Goal: Task Accomplishment & Management: Use online tool/utility

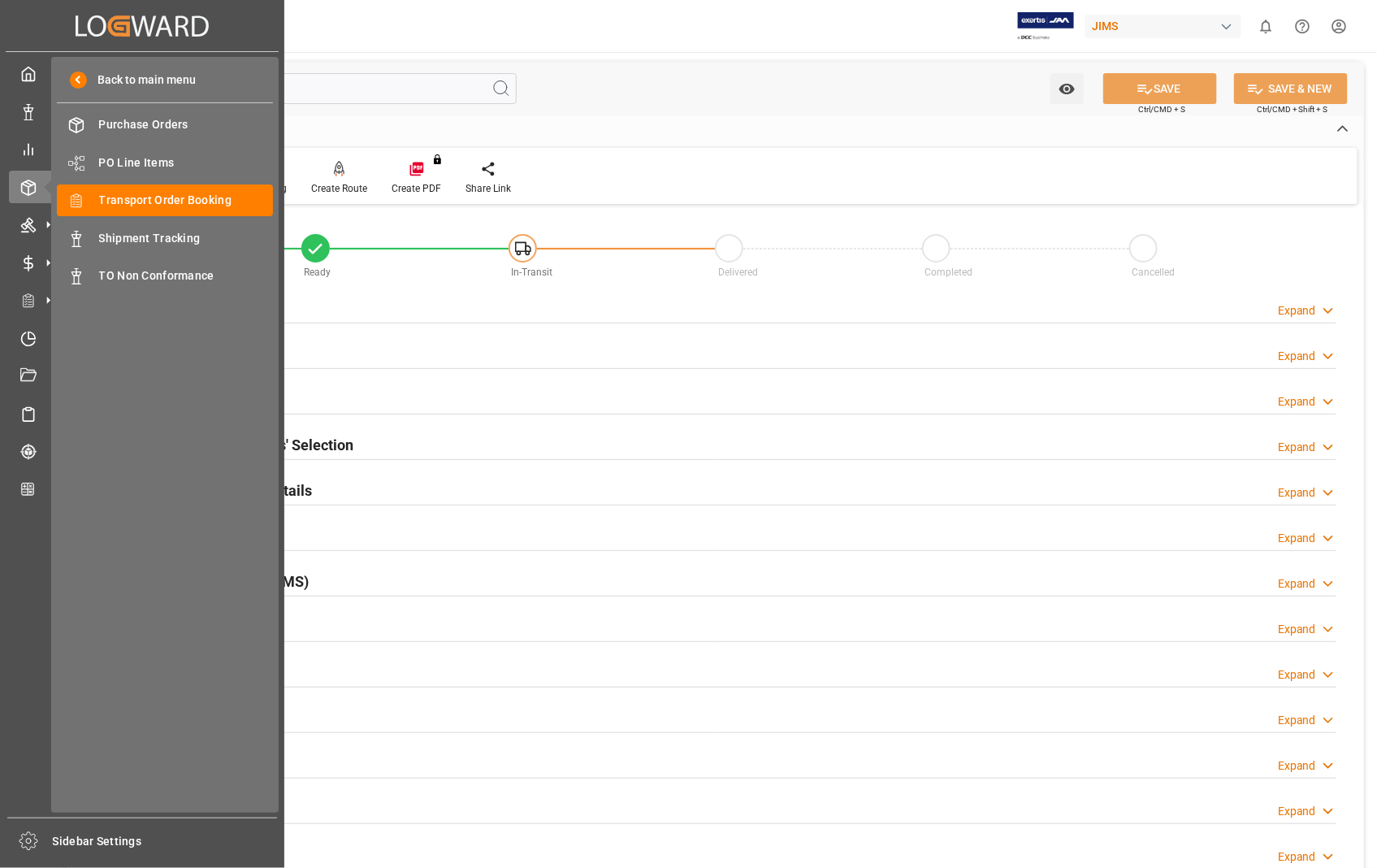
scroll to position [352, 0]
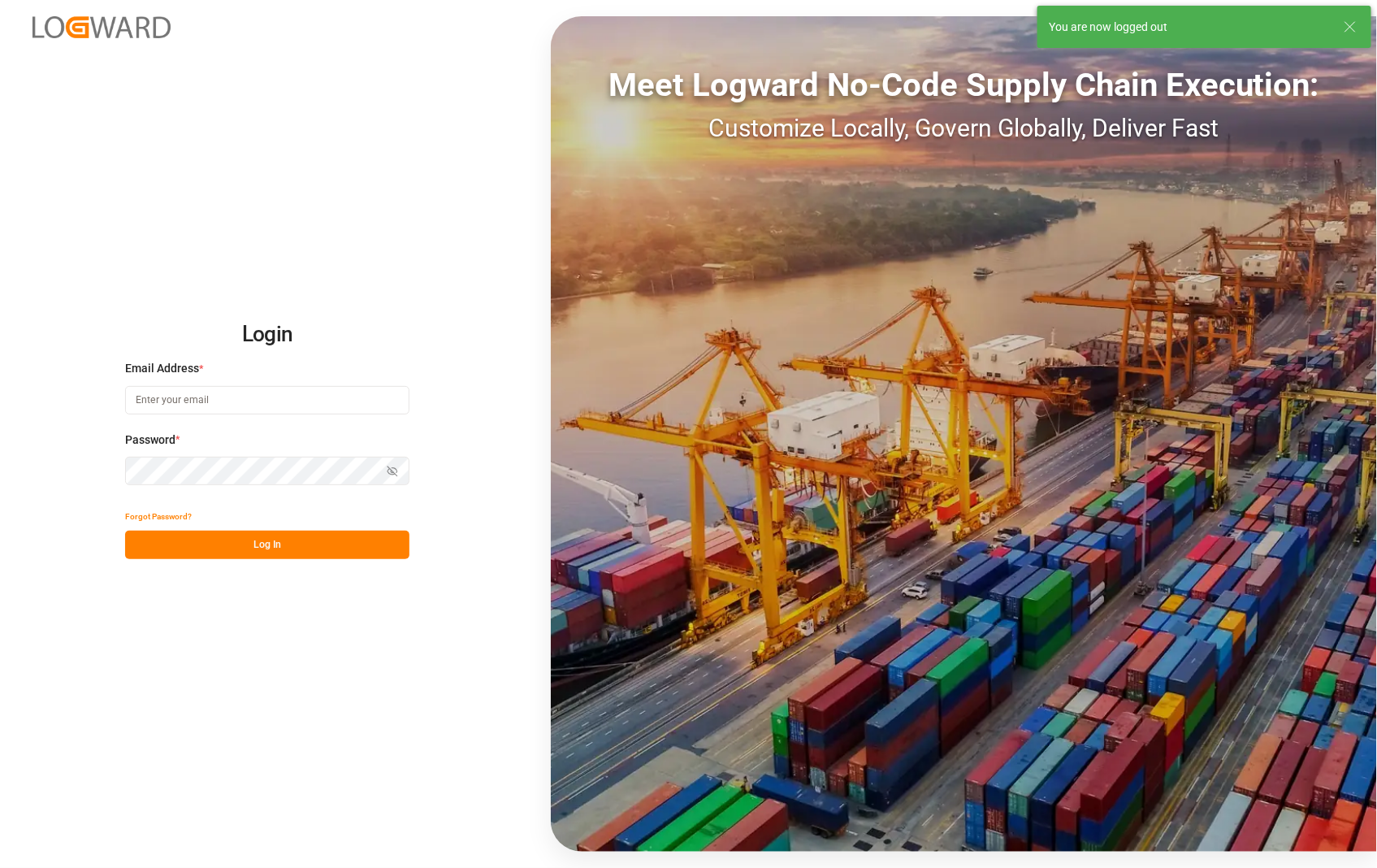
click at [149, 278] on div "Login Email Address * Password * Show password Forgot Password? Log In Meet Log…" at bounding box center [688, 434] width 1377 height 868
type input "[PERSON_NAME][EMAIL_ADDRESS][DOMAIN_NAME]"
click at [250, 548] on button "Log In" at bounding box center [267, 544] width 284 height 28
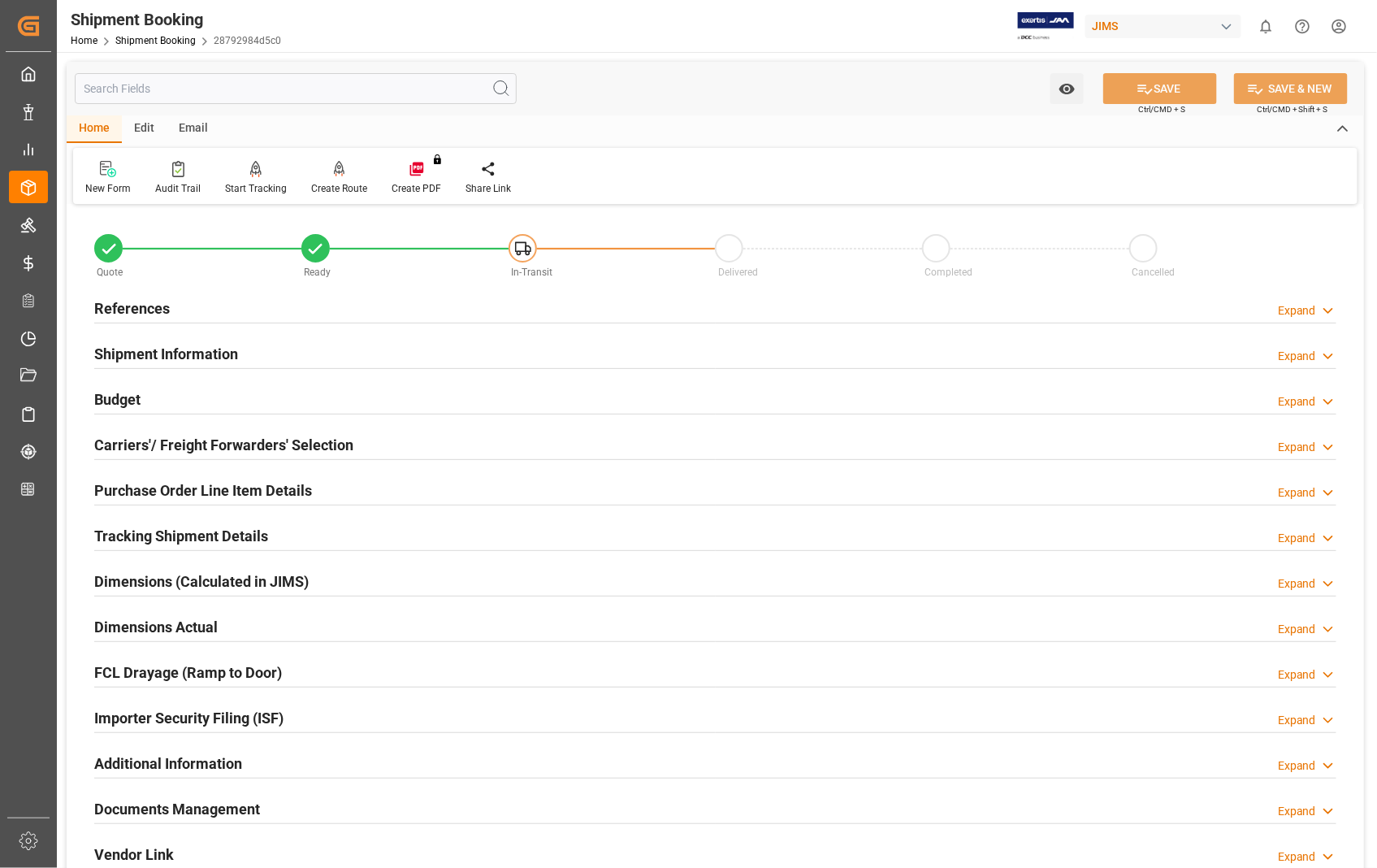
type input "376"
type input "47"
type input "1"
click at [206, 622] on h2 "Dimensions Actual" at bounding box center [156, 627] width 123 height 21
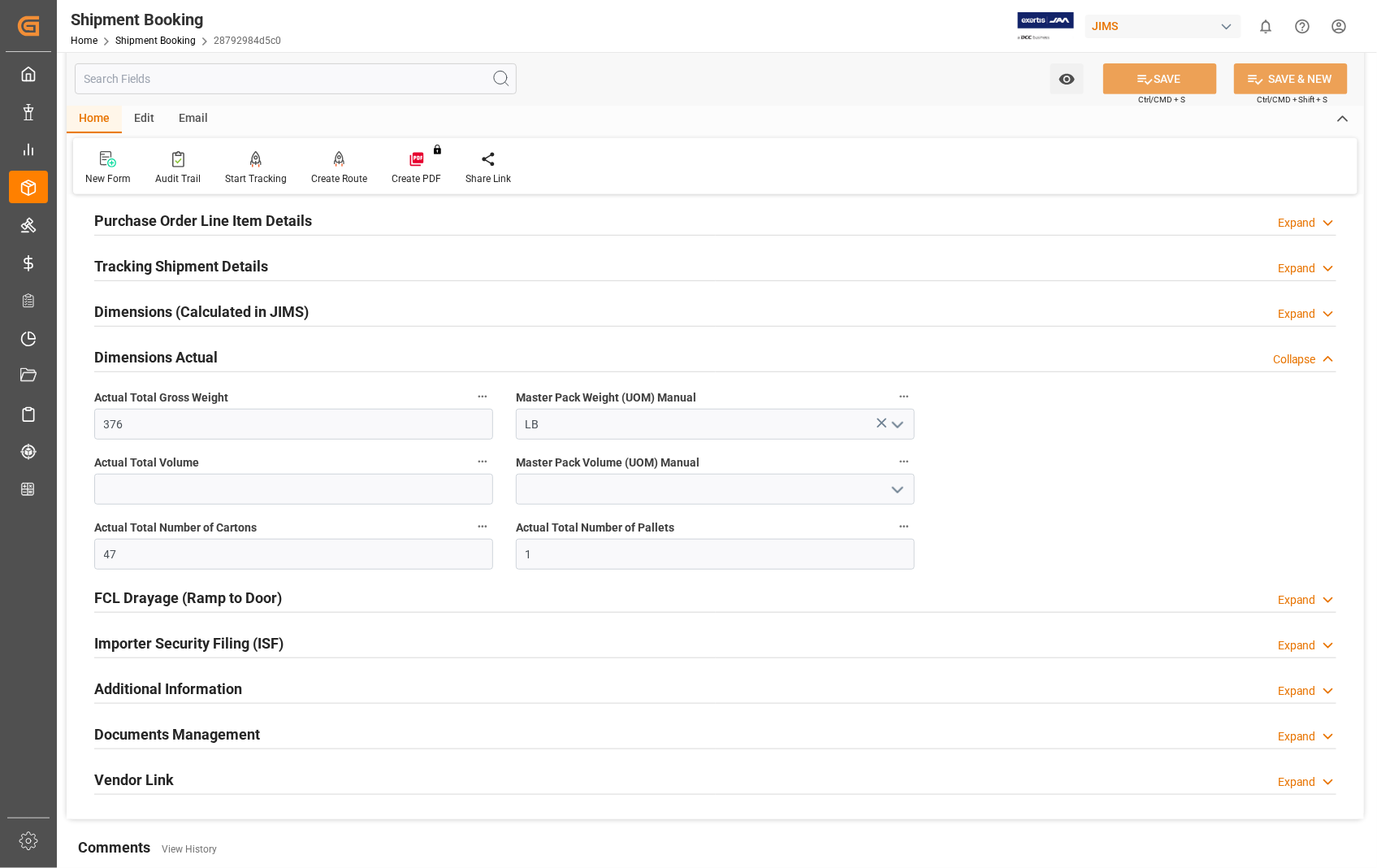
scroll to position [270, 0]
click at [187, 731] on h2 "Documents Management" at bounding box center [178, 733] width 166 height 21
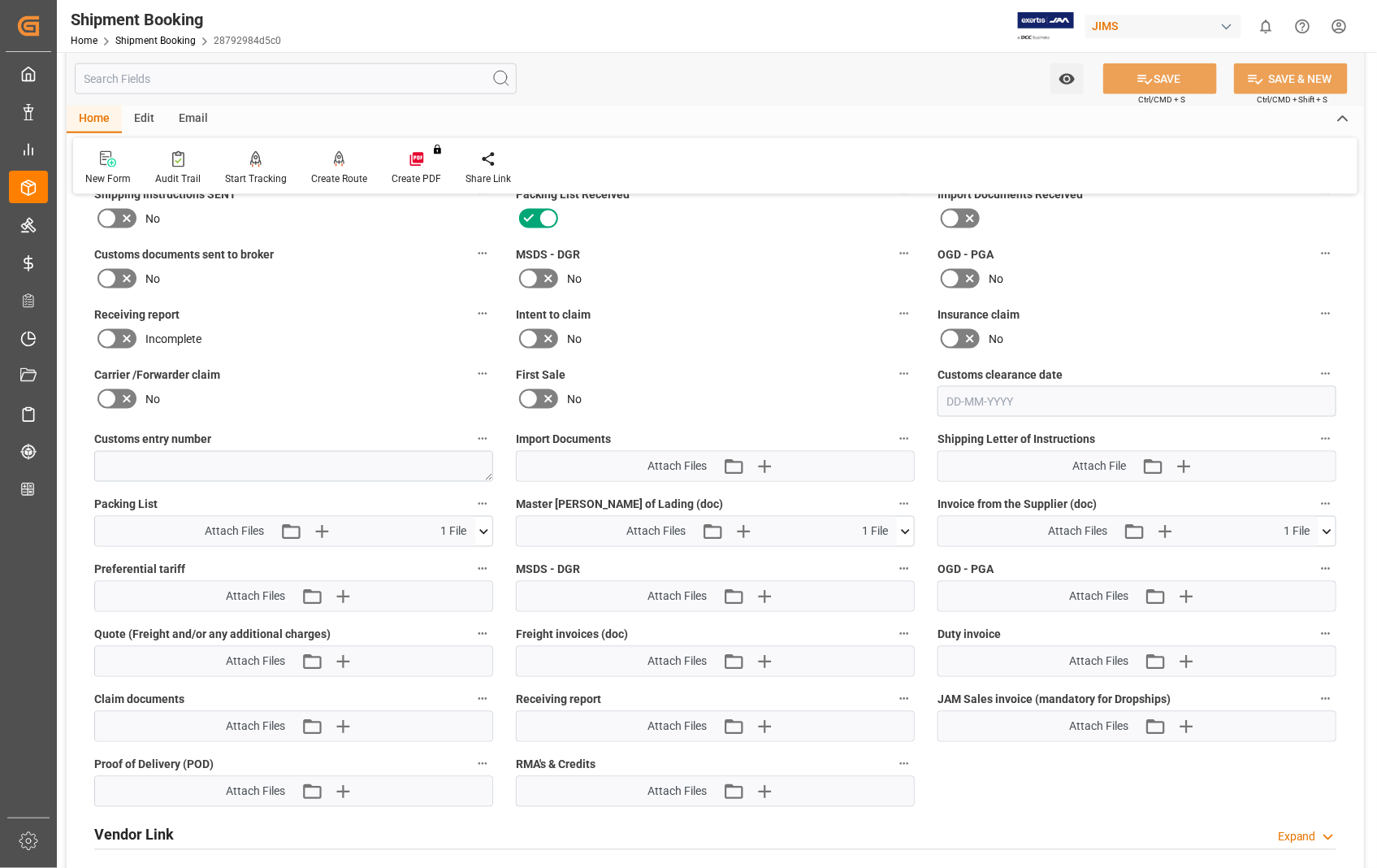
scroll to position [902, 0]
